Goal: Task Accomplishment & Management: Manage account settings

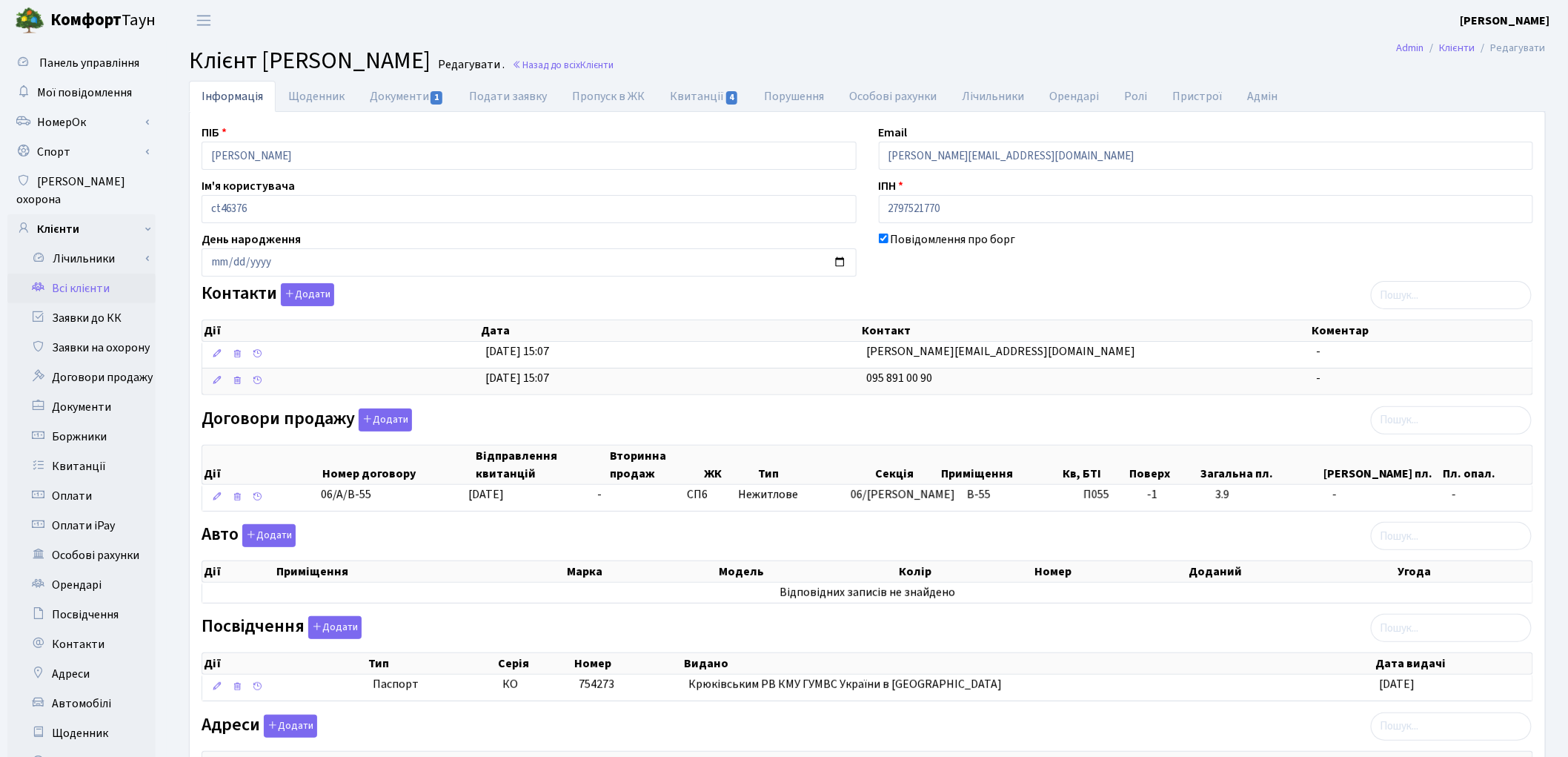
click at [98, 274] on link "Всі клієнти" at bounding box center [82, 289] width 148 height 30
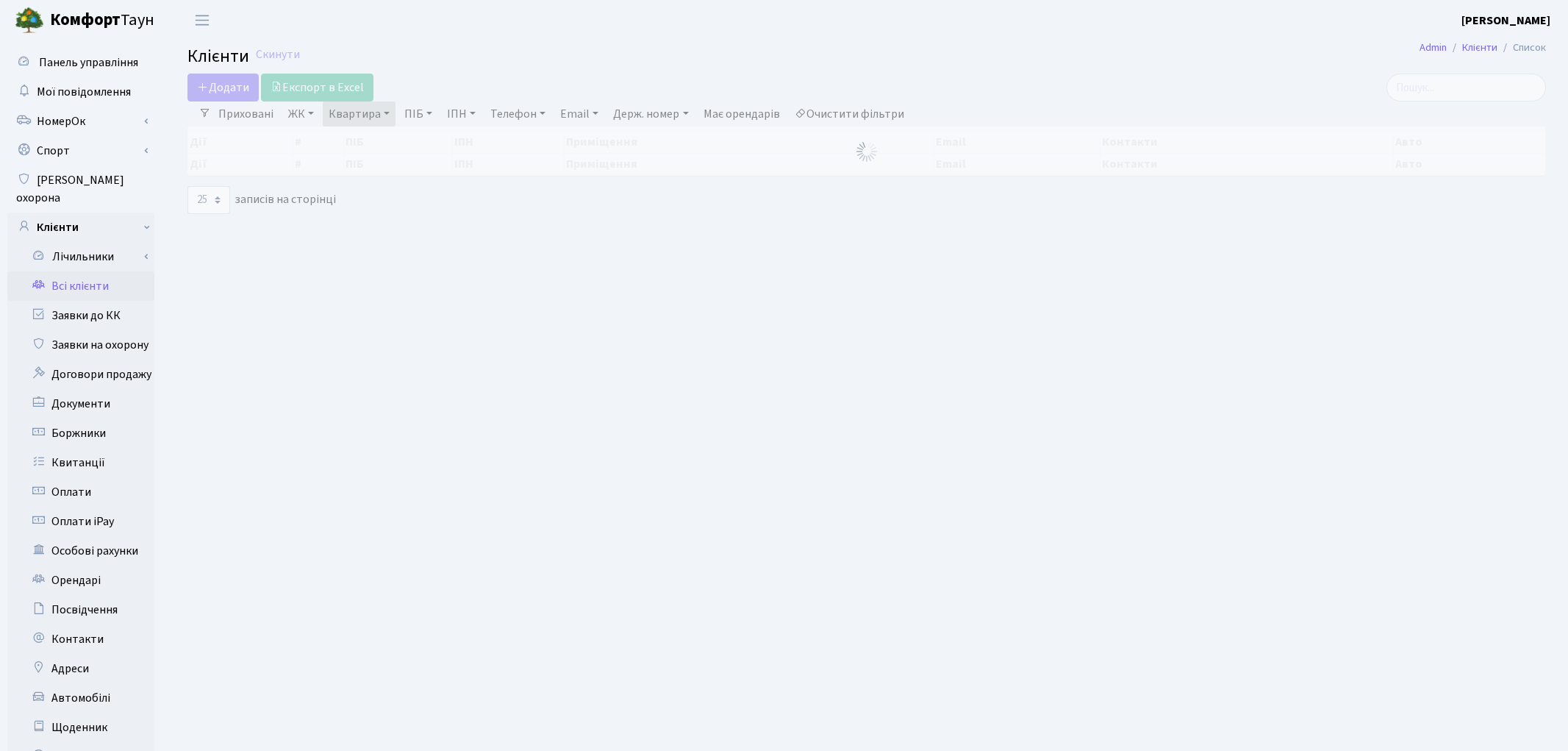
select select "25"
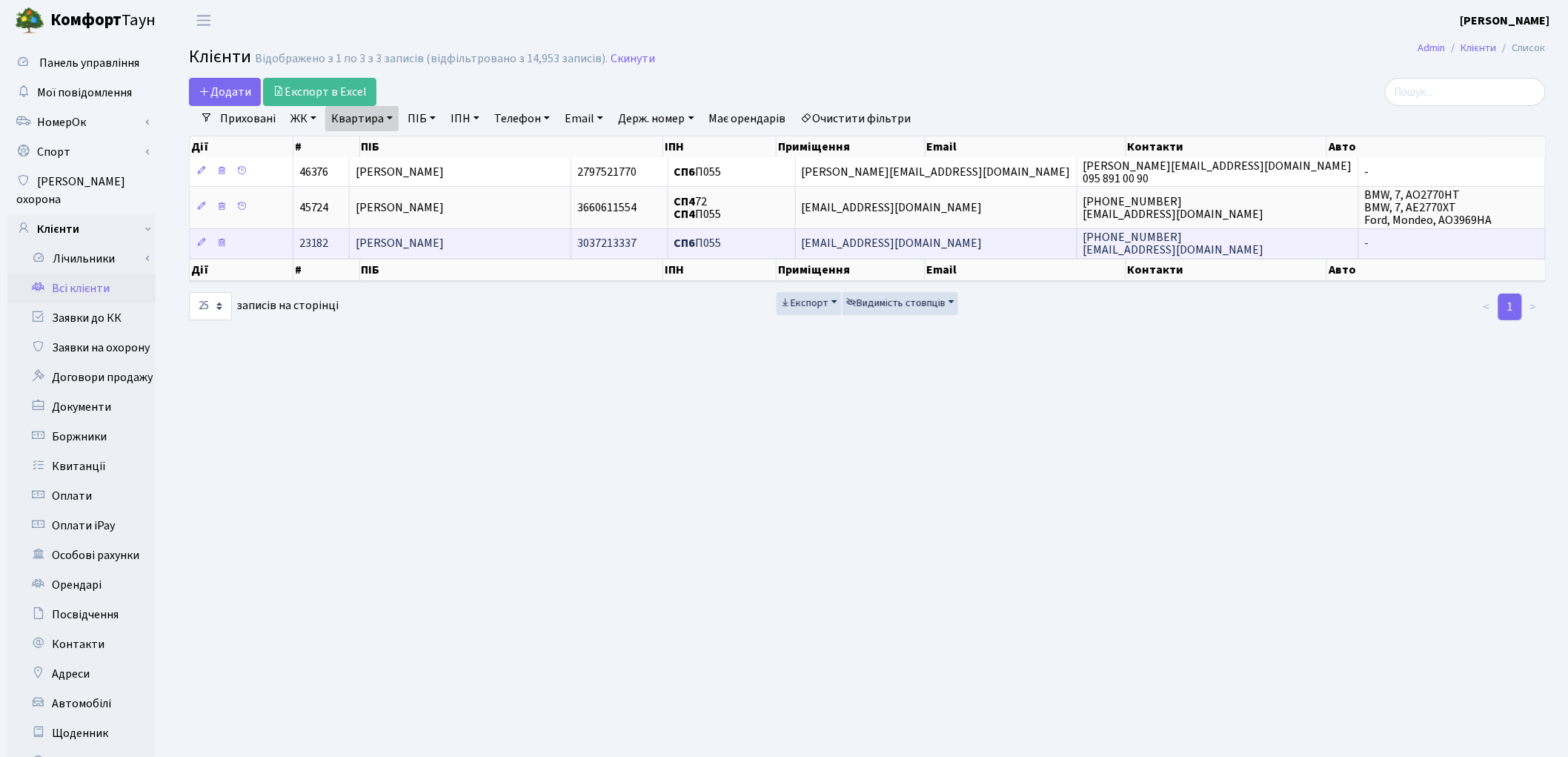
click at [526, 246] on td "Кожарін Тарас Олександрович" at bounding box center [460, 243] width 221 height 30
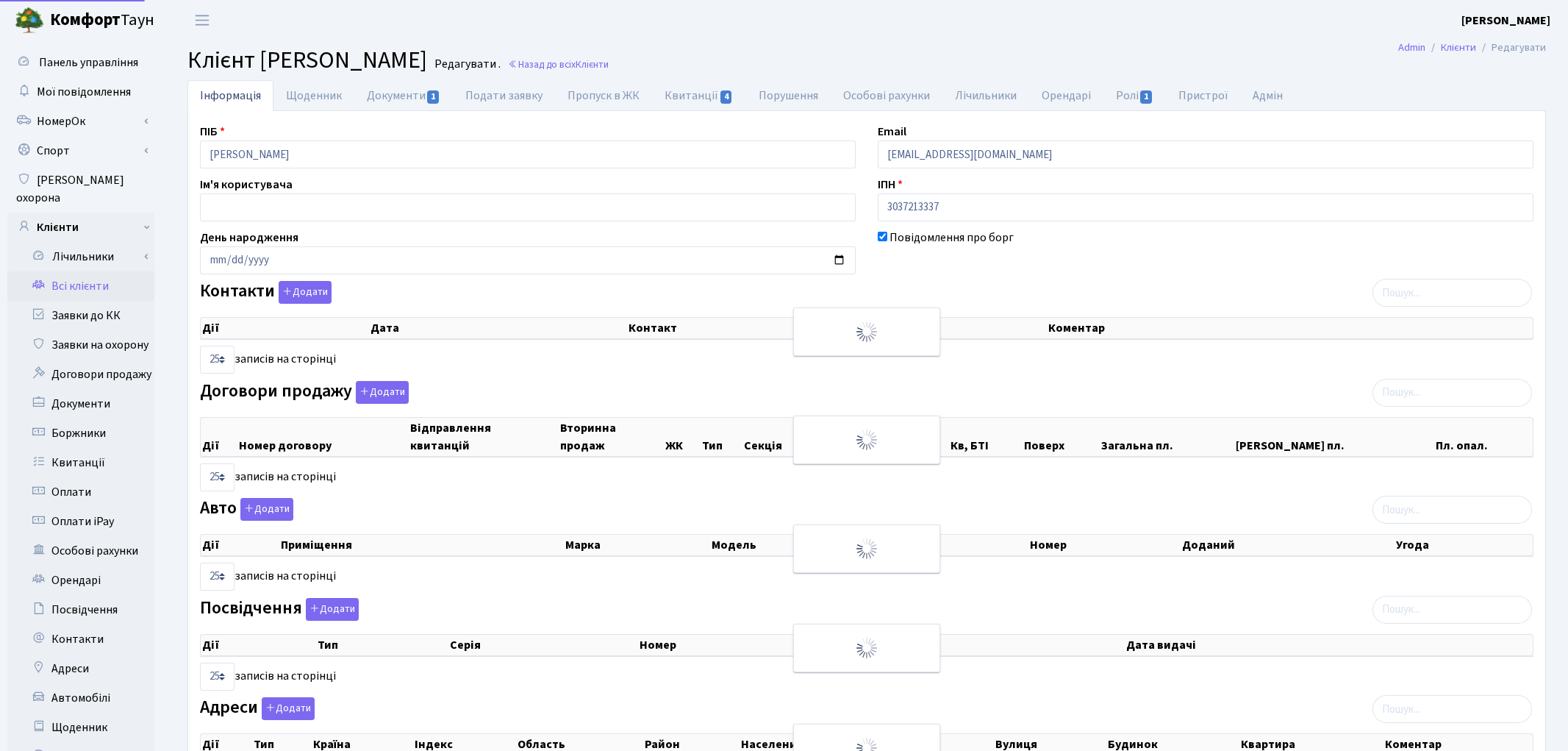
select select "25"
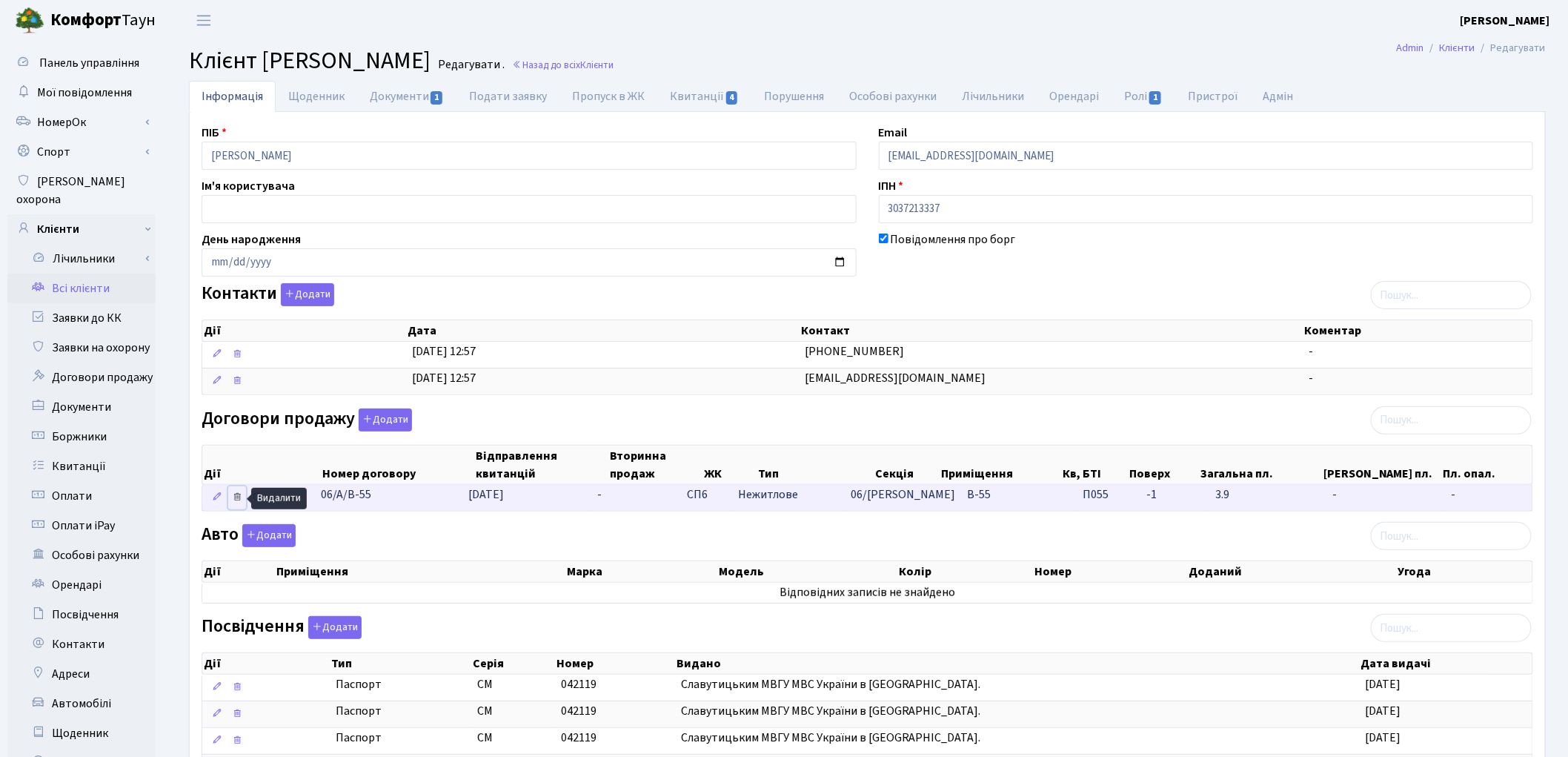
click at [238, 500] on icon at bounding box center [236, 496] width 10 height 10
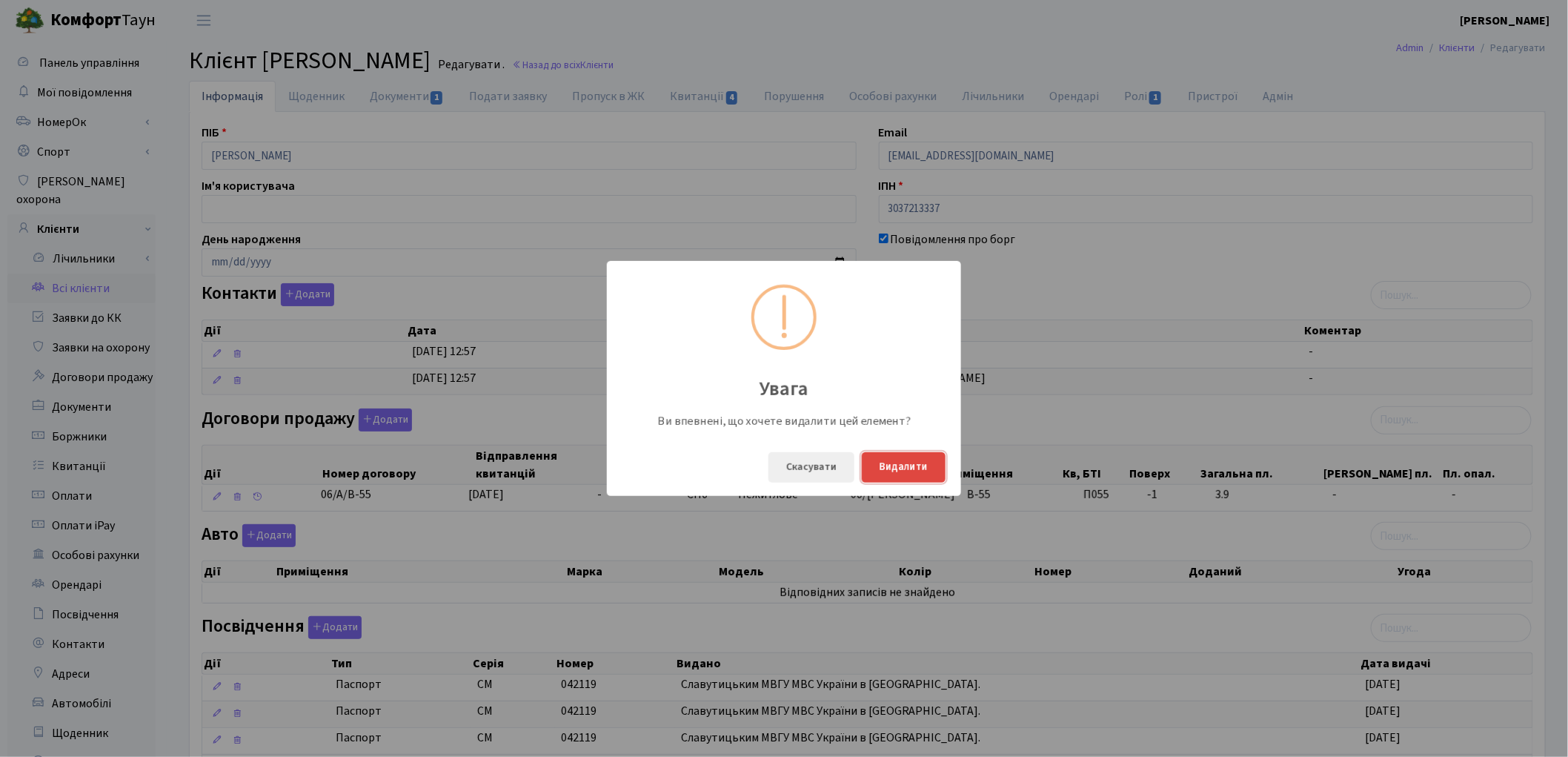
click at [902, 464] on button "Видалити" at bounding box center [903, 467] width 83 height 30
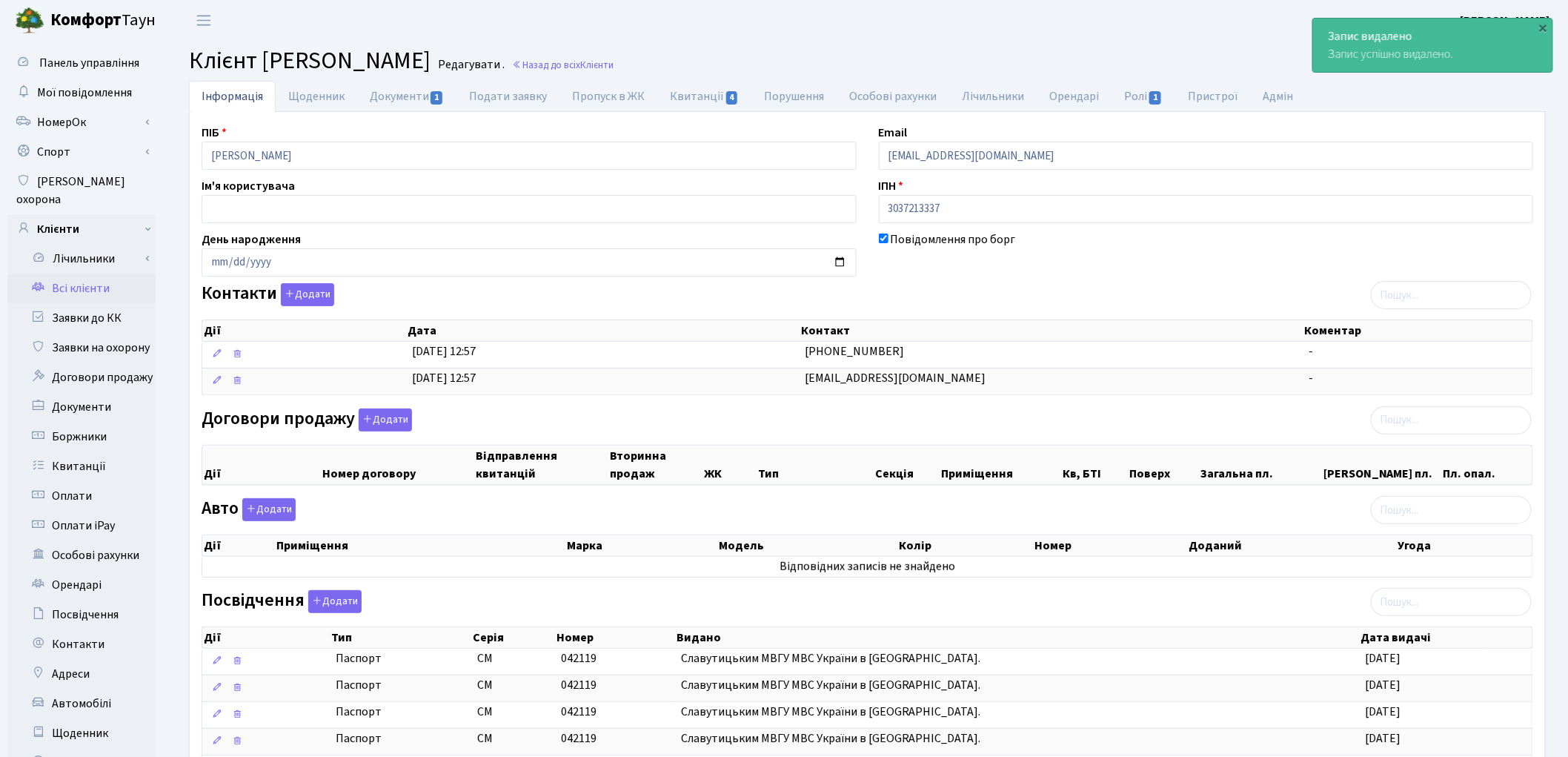
click at [67, 278] on link "Всі клієнти" at bounding box center [82, 289] width 148 height 30
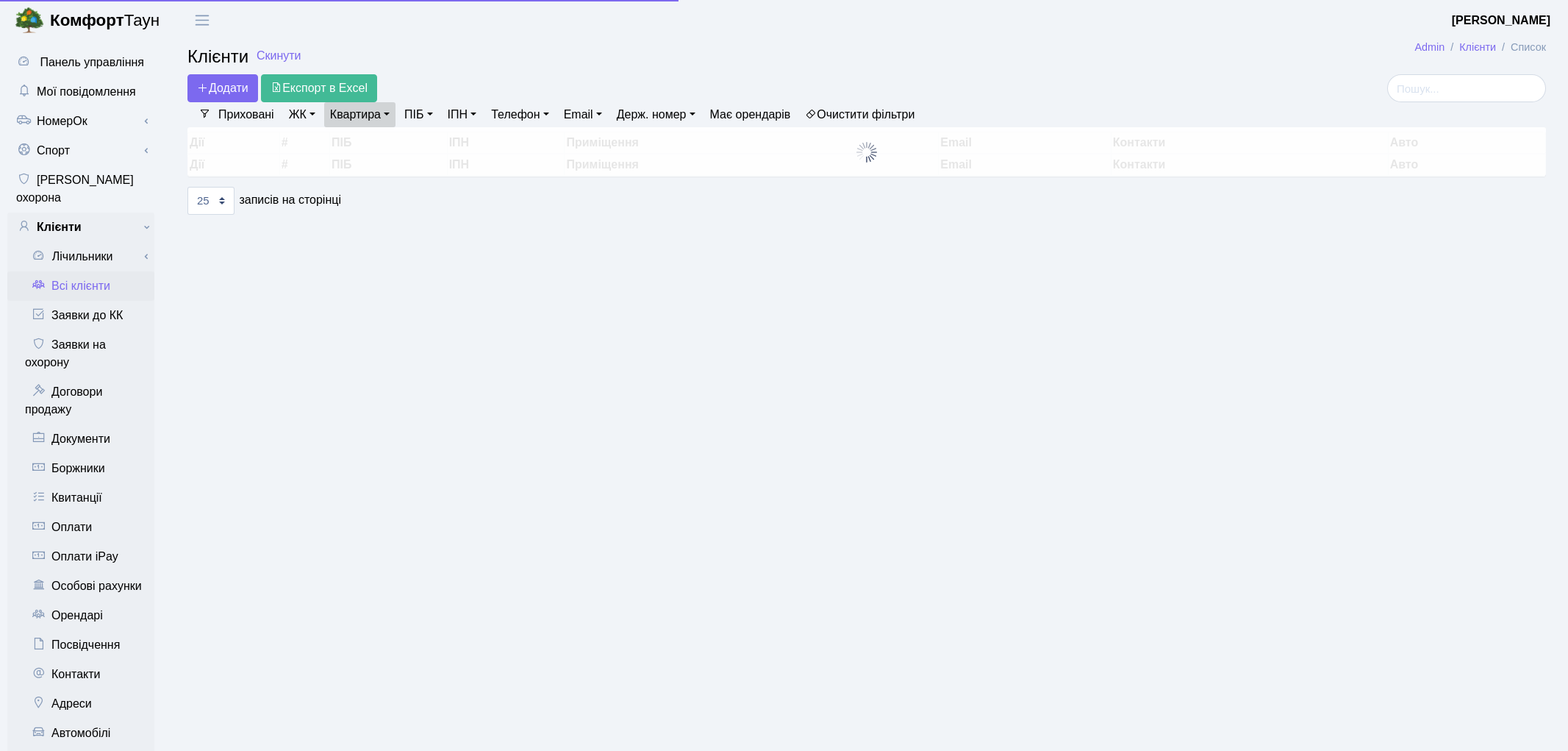
select select "25"
